Goal: Task Accomplishment & Management: Use online tool/utility

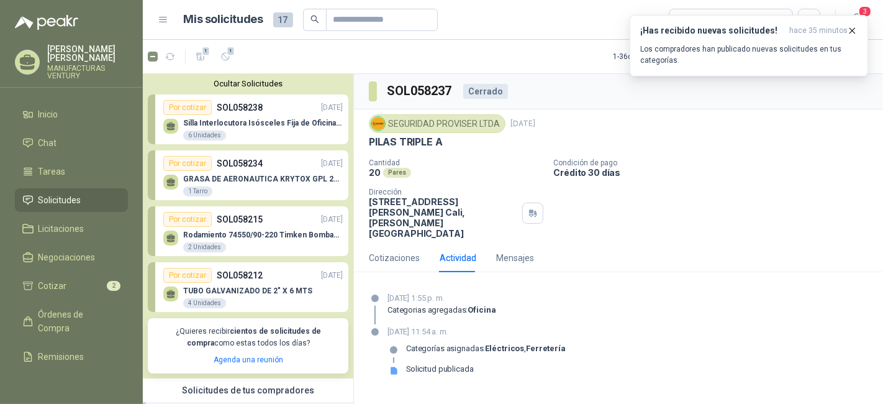
scroll to position [207, 0]
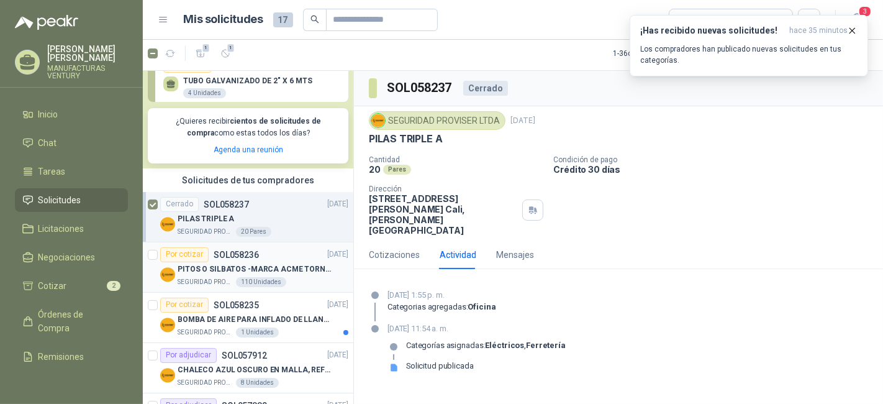
click at [192, 254] on div "Por cotizar" at bounding box center [184, 254] width 48 height 15
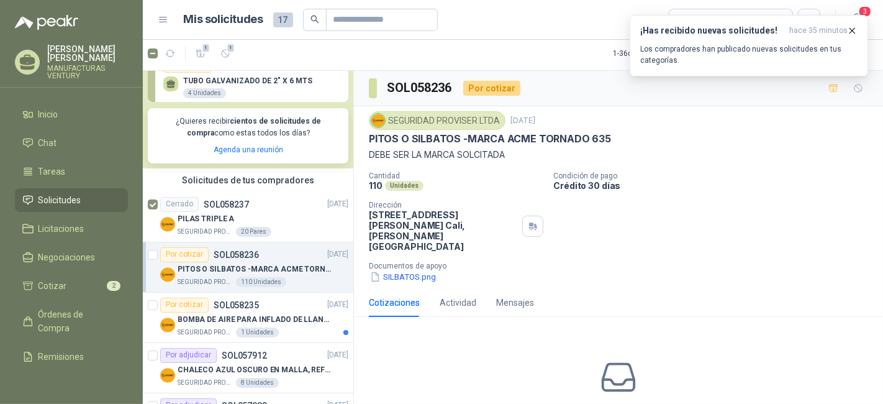
scroll to position [69, 0]
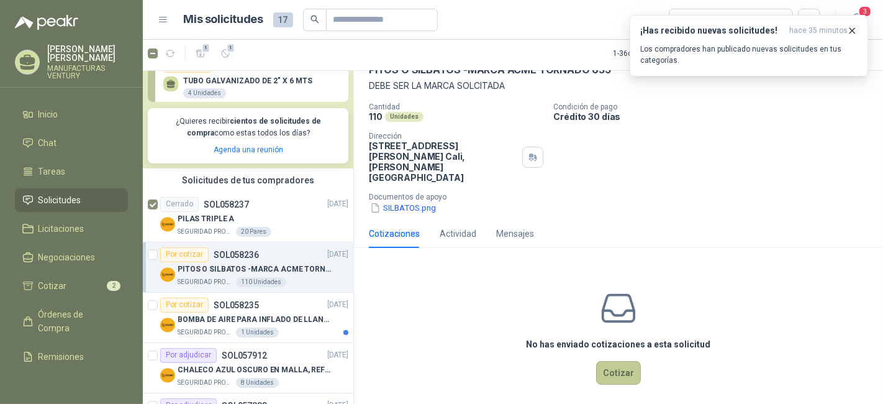
click at [619, 361] on button "Cotizar" at bounding box center [618, 373] width 45 height 24
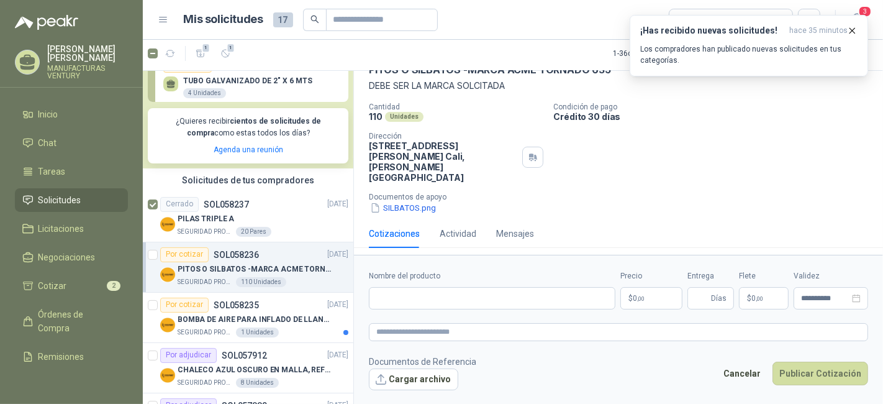
scroll to position [60, 0]
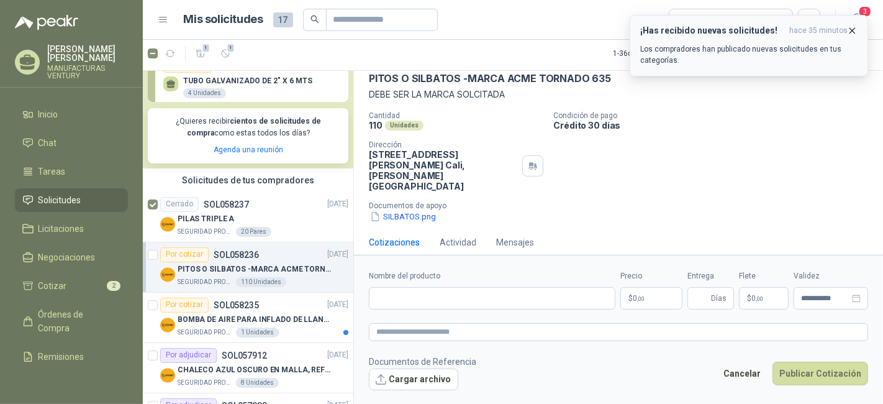
click at [852, 29] on icon "button" at bounding box center [852, 30] width 5 height 5
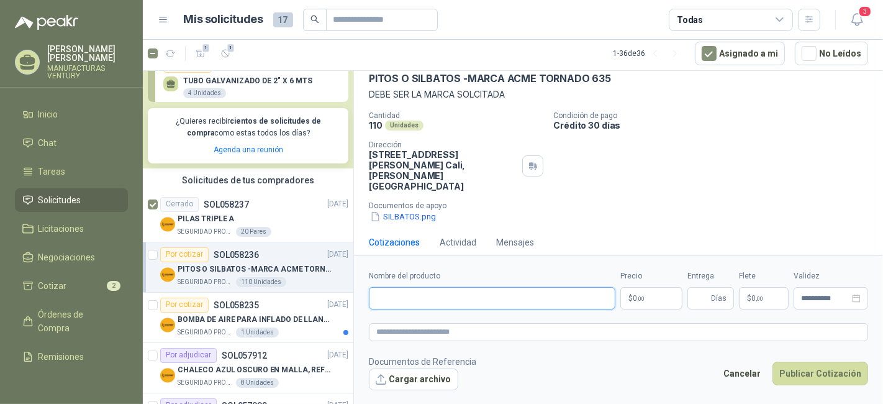
click at [460, 299] on input "Nombre del producto" at bounding box center [492, 298] width 247 height 22
click at [662, 295] on p "$ 0 ,00" at bounding box center [652, 298] width 62 height 22
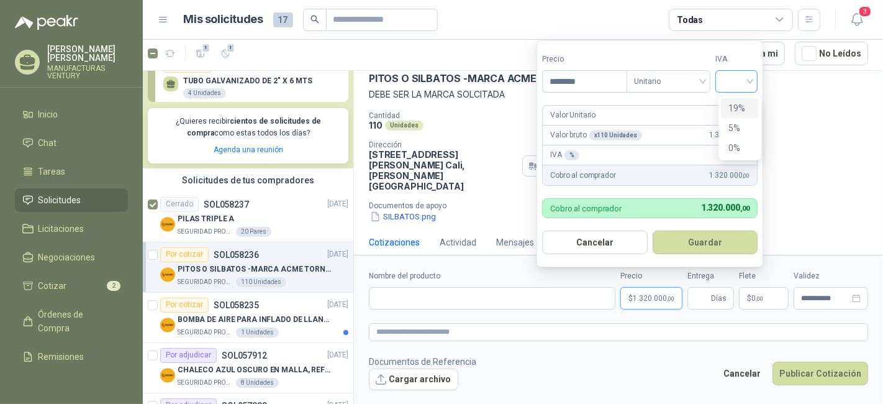
click at [754, 82] on div at bounding box center [737, 81] width 42 height 22
type input "********"
click at [739, 105] on div "19%" at bounding box center [740, 108] width 23 height 14
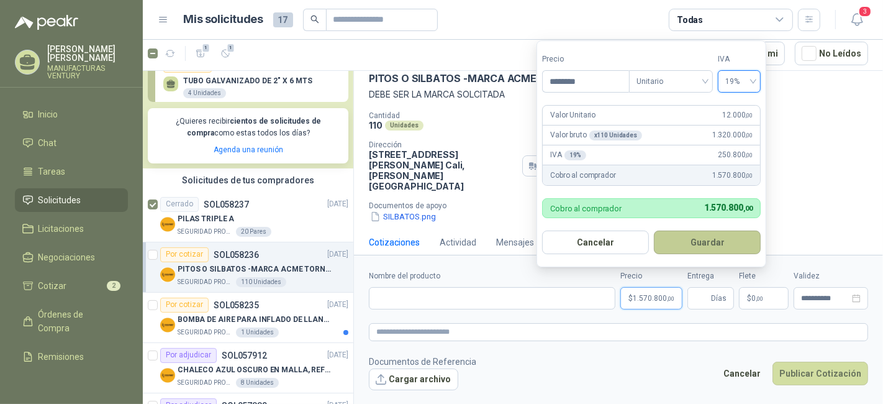
click at [721, 239] on button "Guardar" at bounding box center [707, 242] width 107 height 24
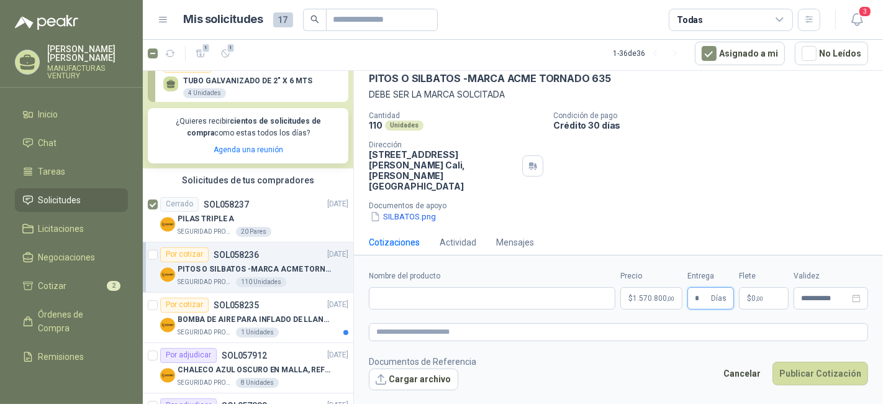
type input "*"
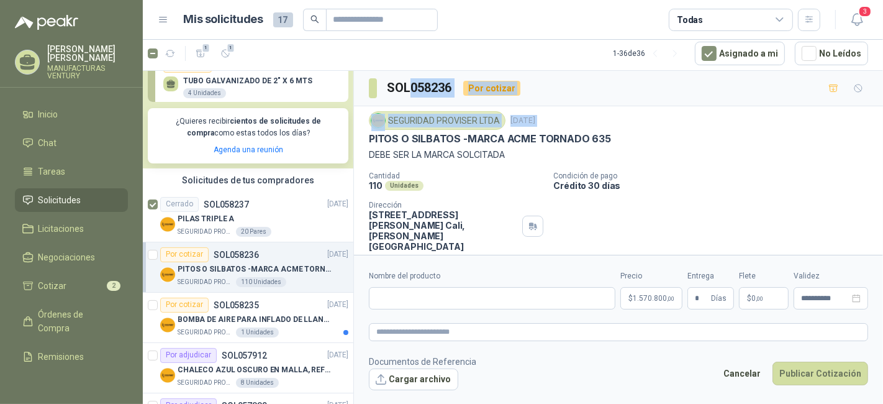
drag, startPoint x: 368, startPoint y: 73, endPoint x: 408, endPoint y: 73, distance: 39.8
click at [408, 73] on div "SOL058236 Por cotizar SEGURIDAD PROVISER LTDA [DATE] PITOS O SILBATOS -MARCA AC…" at bounding box center [618, 199] width 529 height 256
click at [408, 73] on div "SOL058236 Por cotizar" at bounding box center [618, 88] width 529 height 35
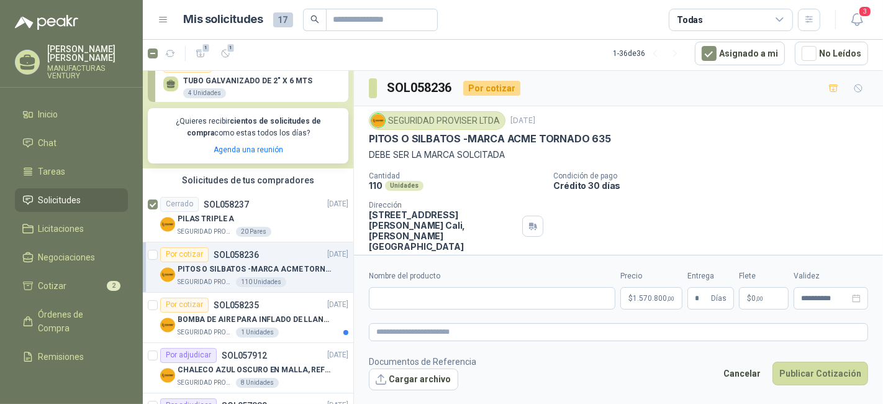
click at [664, 148] on p "DEBE SER LA MARCA SOLCITADA" at bounding box center [618, 155] width 499 height 14
drag, startPoint x: 612, startPoint y: 137, endPoint x: 367, endPoint y: 135, distance: 245.4
click at [367, 135] on div "SEGURIDAD PROVISER LTDA [DATE] PITOS O SILBATOS -MARCA ACME TORNADO 635 DEBE SE…" at bounding box center [618, 197] width 529 height 182
click at [369, 136] on div "SEGURIDAD PROVISER LTDA [DATE] PITOS O SILBATOS -MARCA ACME TORNADO 635 DEBE SE…" at bounding box center [618, 197] width 529 height 182
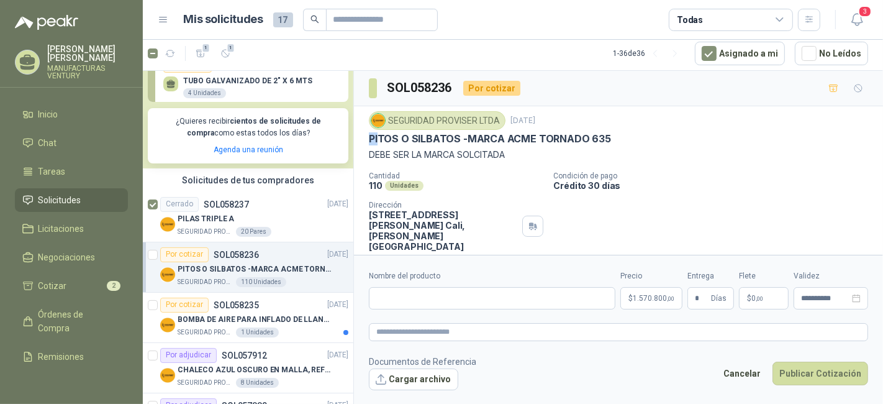
drag, startPoint x: 371, startPoint y: 136, endPoint x: 397, endPoint y: 136, distance: 25.5
click at [389, 136] on p "PITOS O SILBATOS -MARCA ACME TORNADO 635" at bounding box center [490, 138] width 242 height 13
click at [374, 137] on p "PITOS O SILBATOS -MARCA ACME TORNADO 635" at bounding box center [490, 138] width 242 height 13
drag, startPoint x: 369, startPoint y: 135, endPoint x: 611, endPoint y: 135, distance: 241.6
click at [611, 135] on div "PITOS O SILBATOS -MARCA ACME TORNADO 635" at bounding box center [618, 138] width 499 height 13
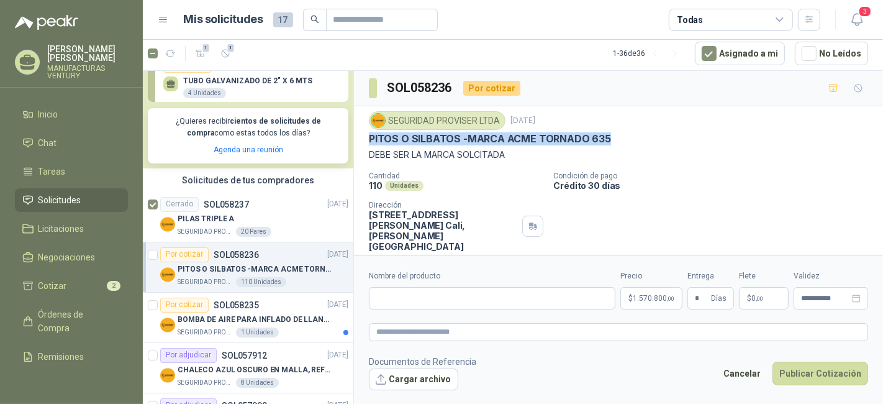
copy p "PITOS O SILBATOS -MARCA ACME TORNADO 635"
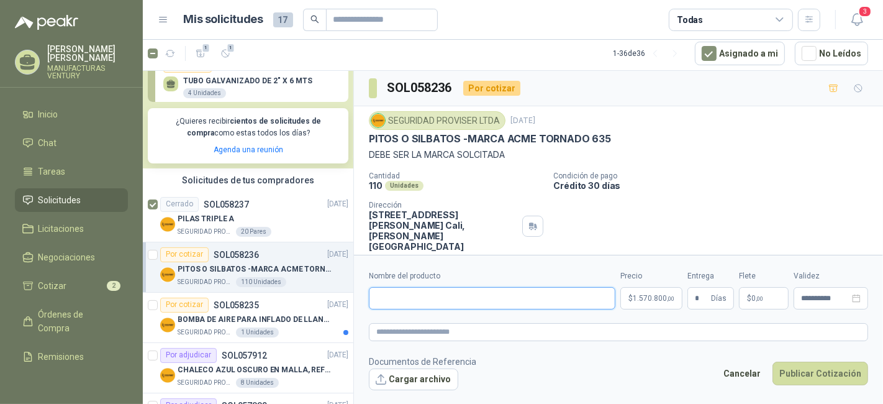
click at [461, 304] on input "Nombre del producto" at bounding box center [492, 298] width 247 height 22
click at [460, 306] on input "Nombre del producto" at bounding box center [492, 298] width 247 height 22
paste input "**********"
type input "**********"
click at [824, 373] on button "Publicar Cotización" at bounding box center [821, 374] width 96 height 24
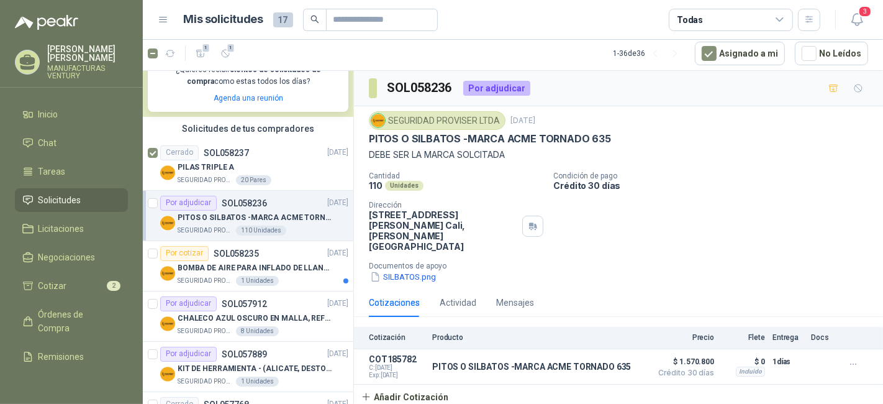
scroll to position [276, 0]
